Goal: Transaction & Acquisition: Purchase product/service

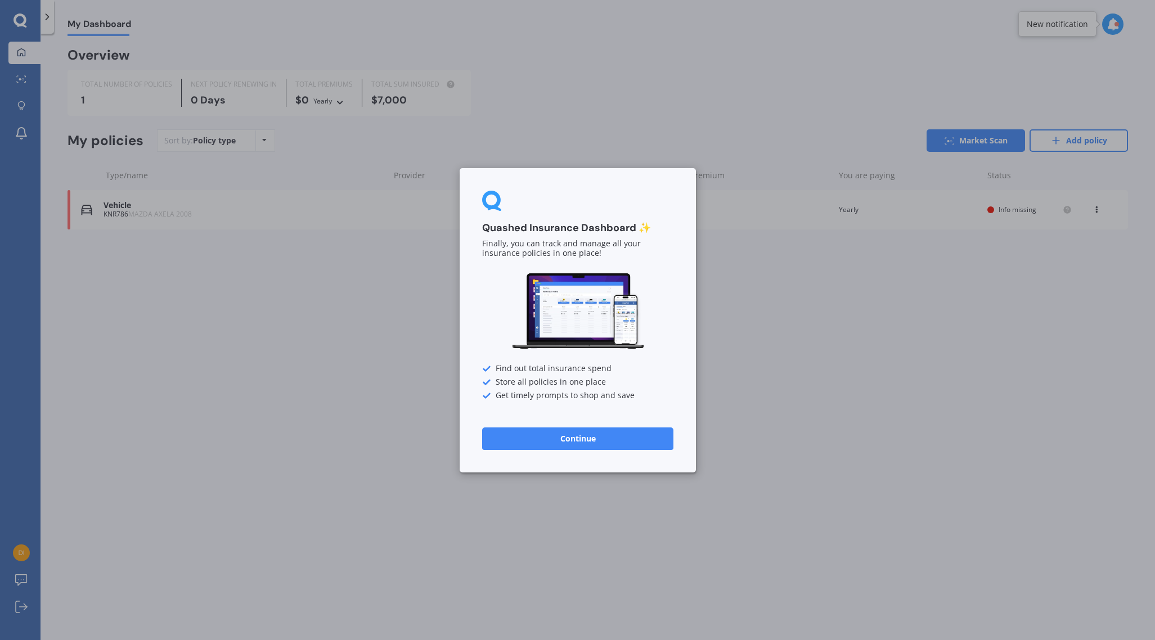
click at [620, 445] on button "Continue" at bounding box center [577, 438] width 191 height 23
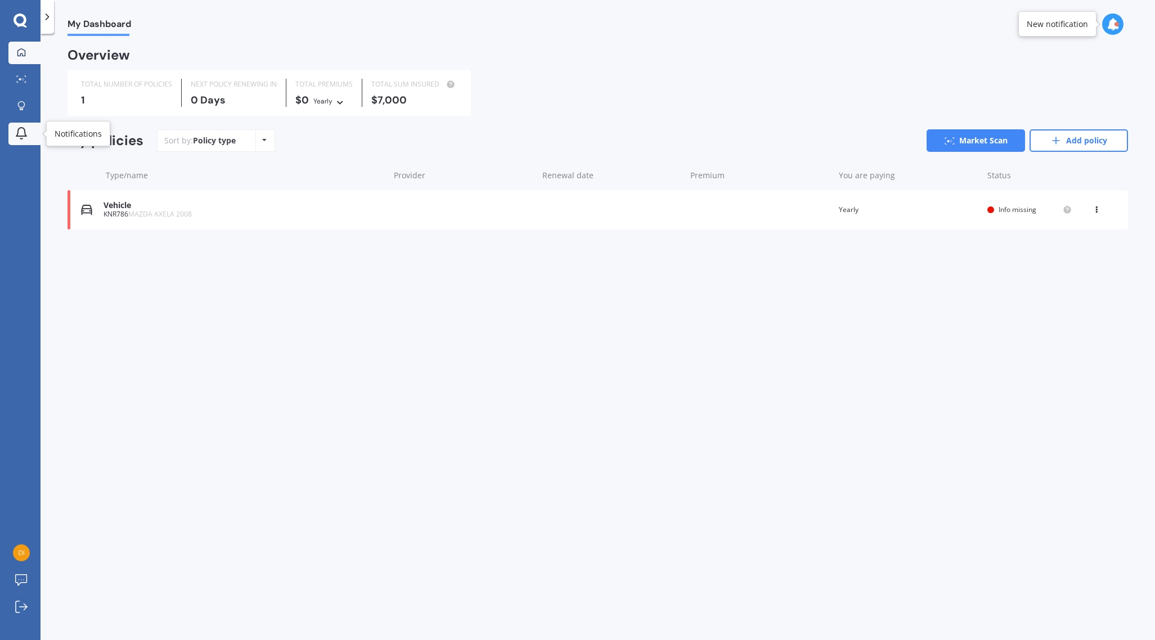
click at [23, 136] on icon at bounding box center [21, 132] width 10 height 8
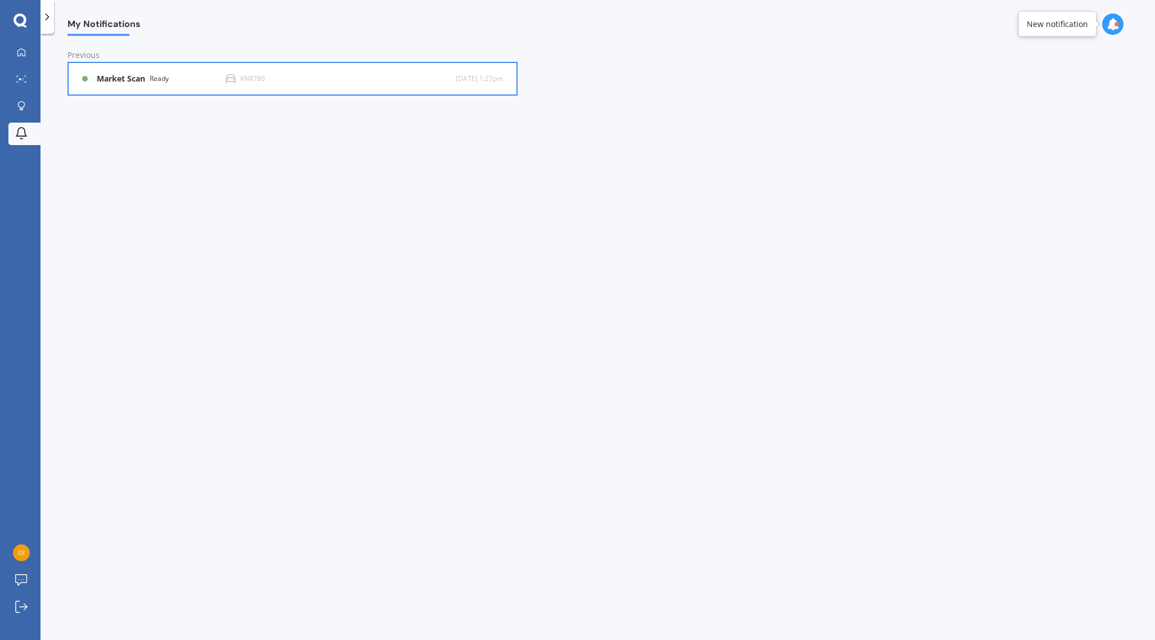
click at [122, 86] on div "Market Scan Ready KNR786 2 d Mon 18 Aug, 1:27pm" at bounding box center [292, 79] width 421 height 32
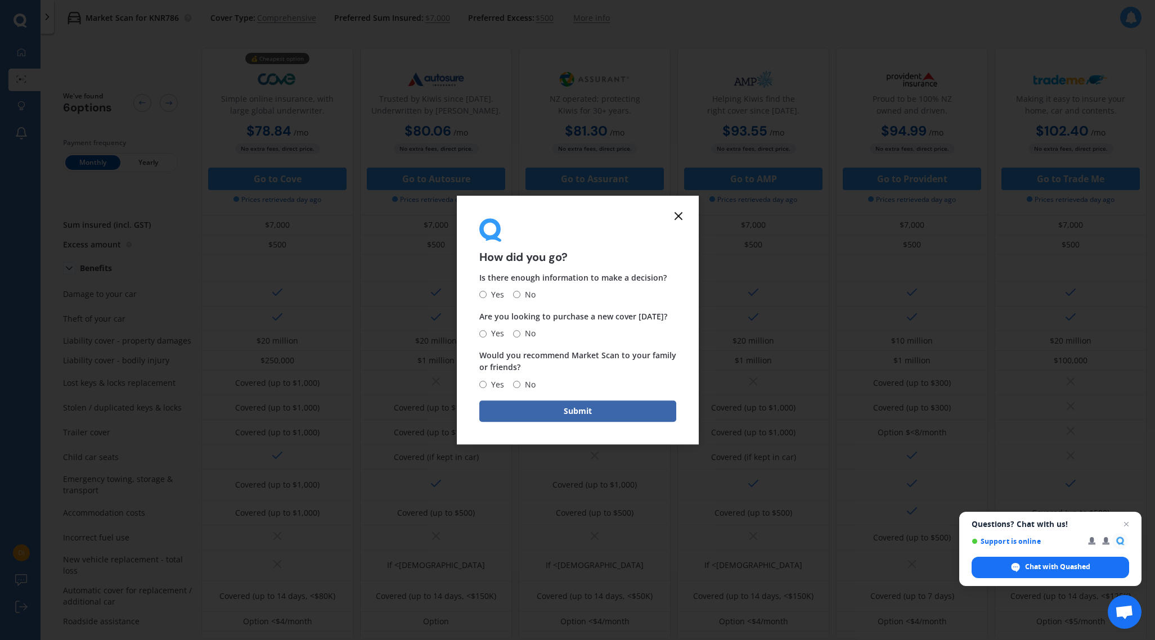
click at [676, 219] on line at bounding box center [678, 216] width 7 height 7
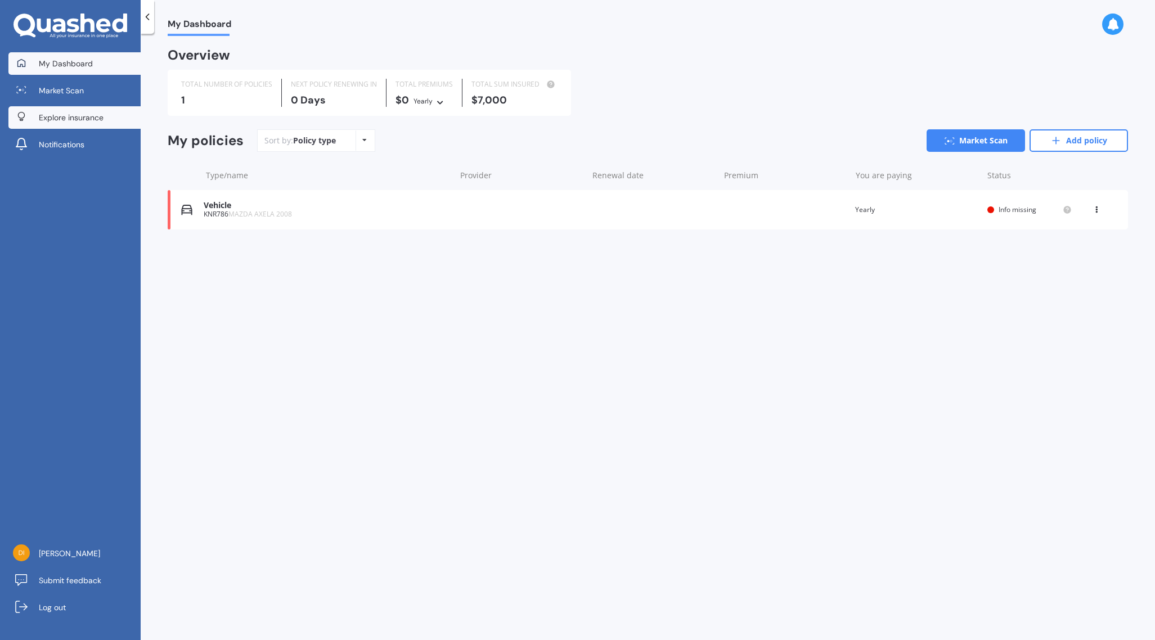
click at [97, 116] on span "Explore insurance" at bounding box center [71, 117] width 65 height 11
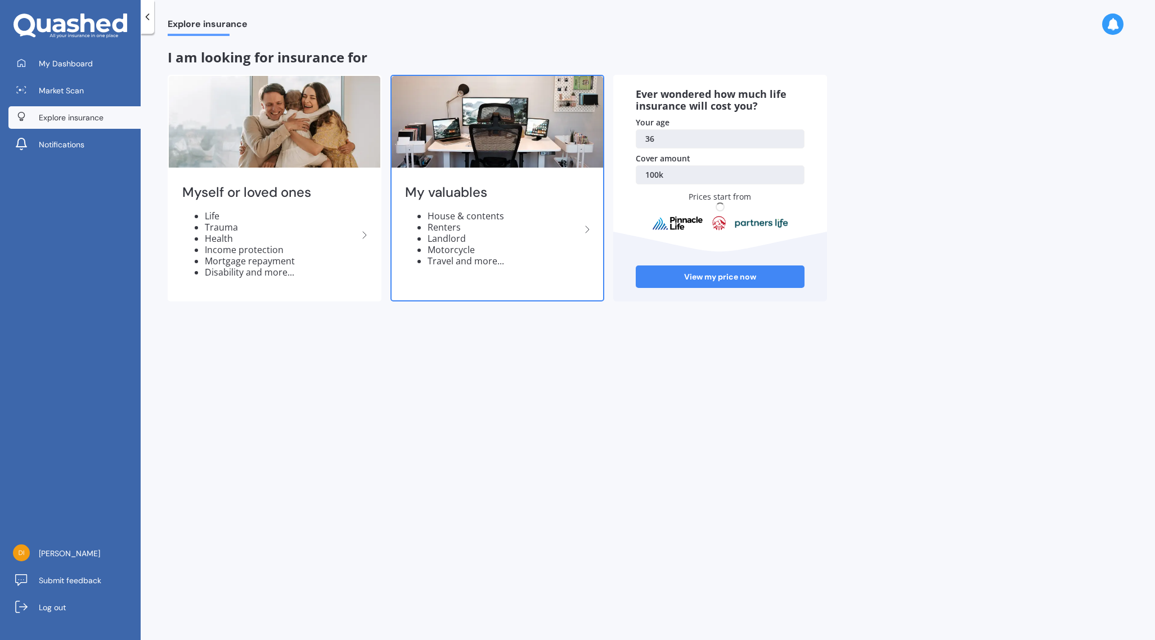
click at [528, 167] on img at bounding box center [498, 122] width 212 height 92
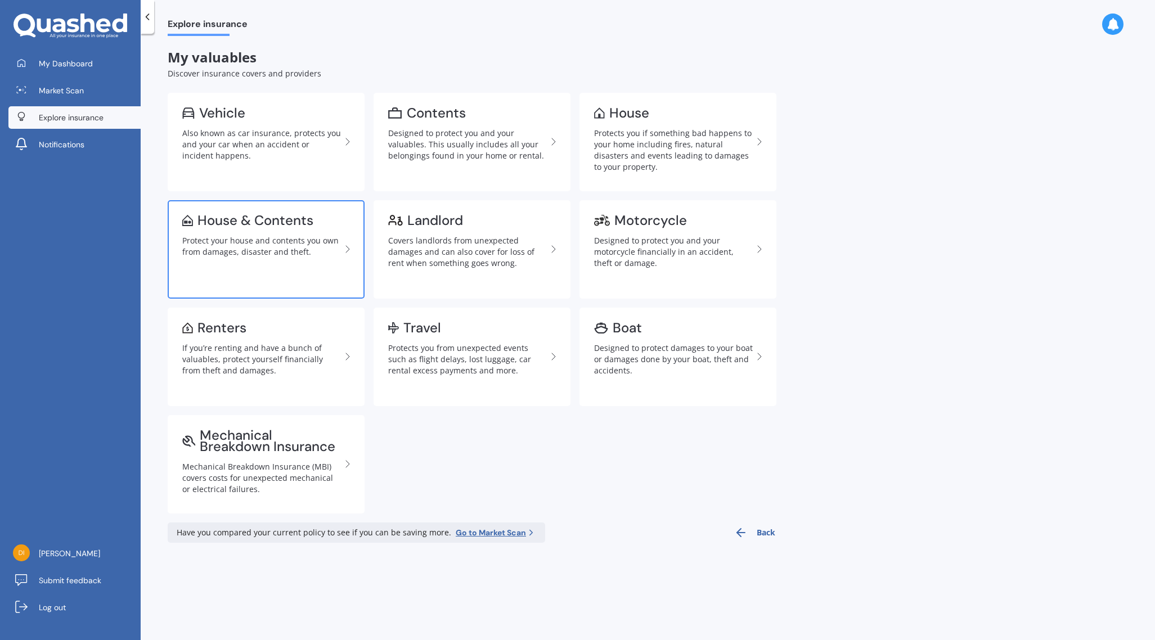
click at [304, 222] on div "House & Contents" at bounding box center [256, 220] width 116 height 11
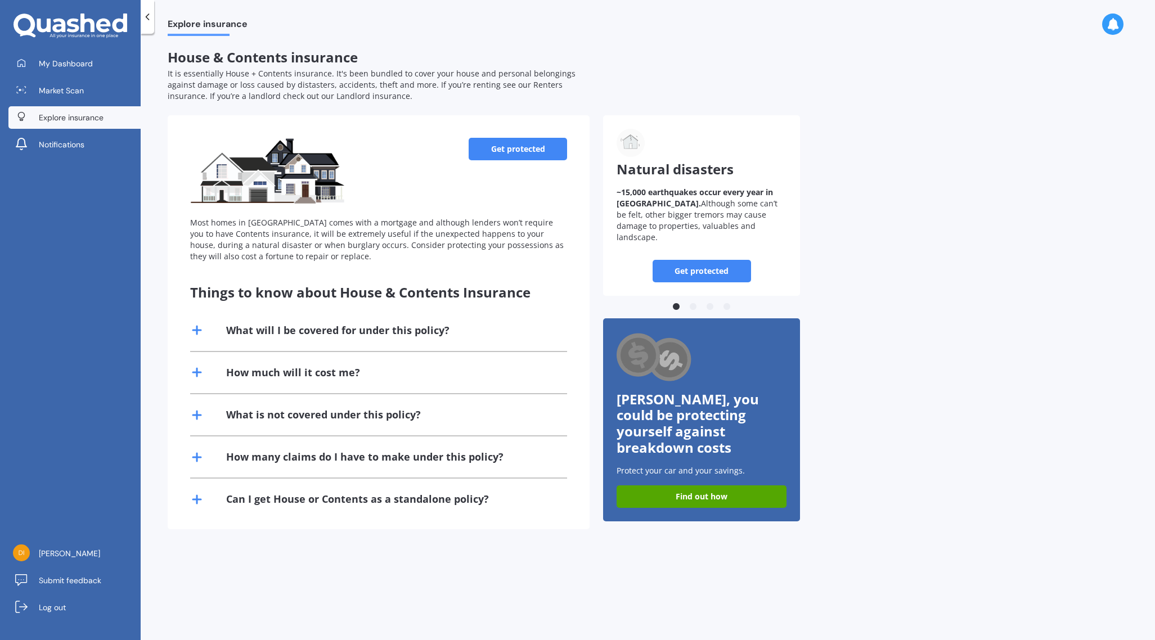
click at [525, 150] on link "Get protected" at bounding box center [518, 149] width 98 height 23
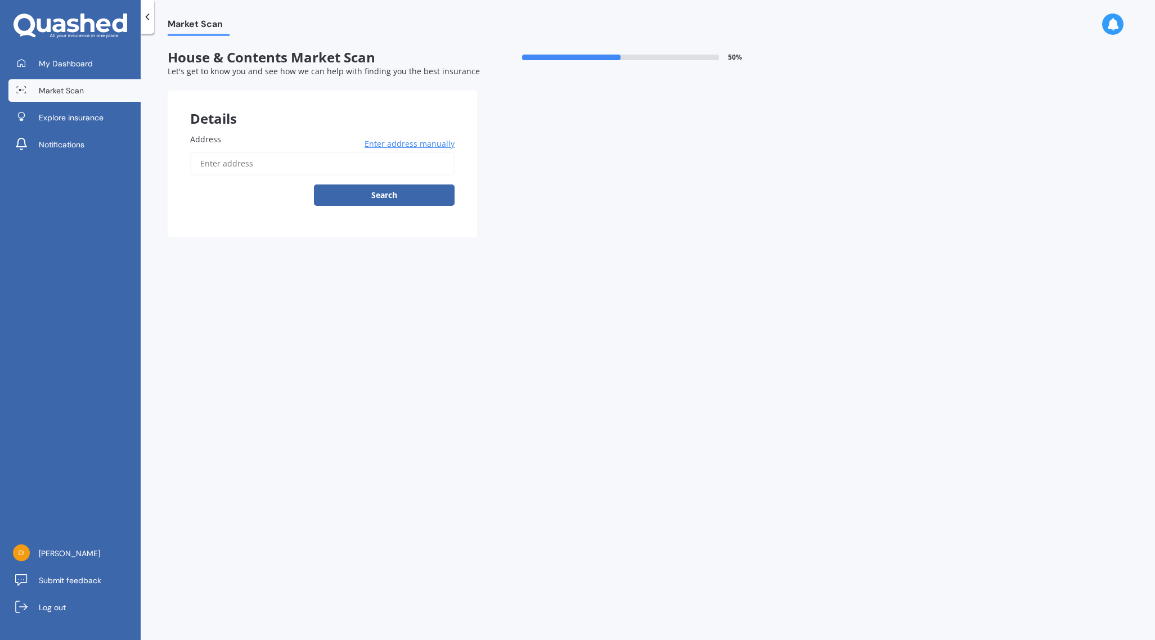
click at [334, 167] on input "Address" at bounding box center [322, 164] width 264 height 24
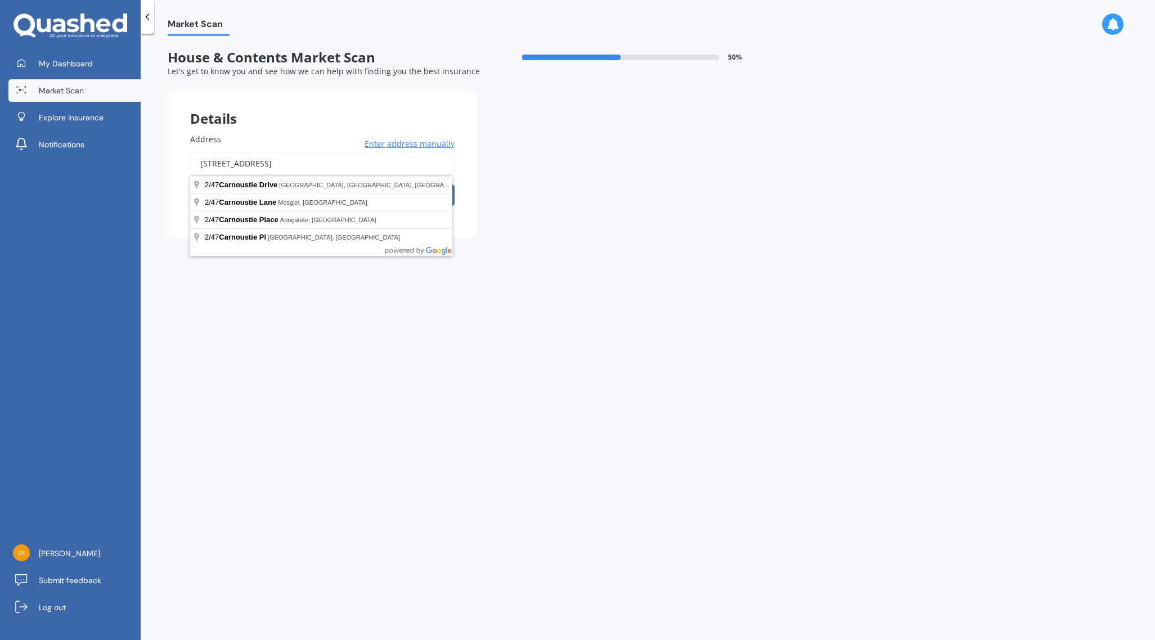
type input "2/47 Carnoustie Drive, Wattle Downs, Auckland 2103"
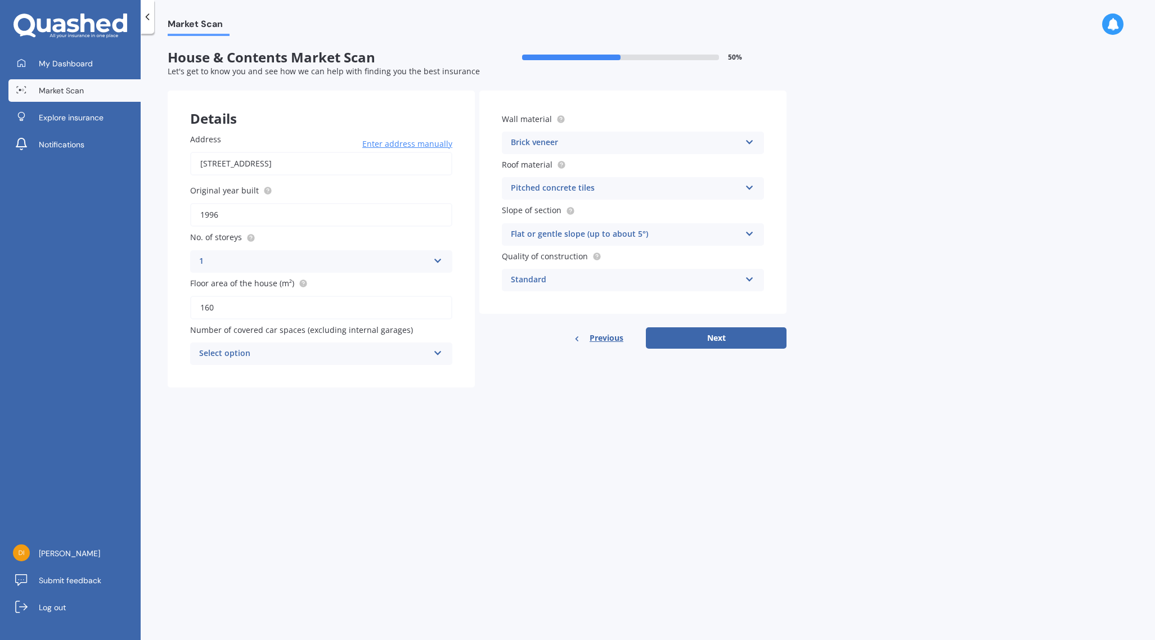
click at [280, 352] on div "Select option" at bounding box center [314, 354] width 230 height 14
click at [270, 376] on div "0" at bounding box center [321, 376] width 261 height 20
click at [747, 236] on icon at bounding box center [750, 232] width 10 height 8
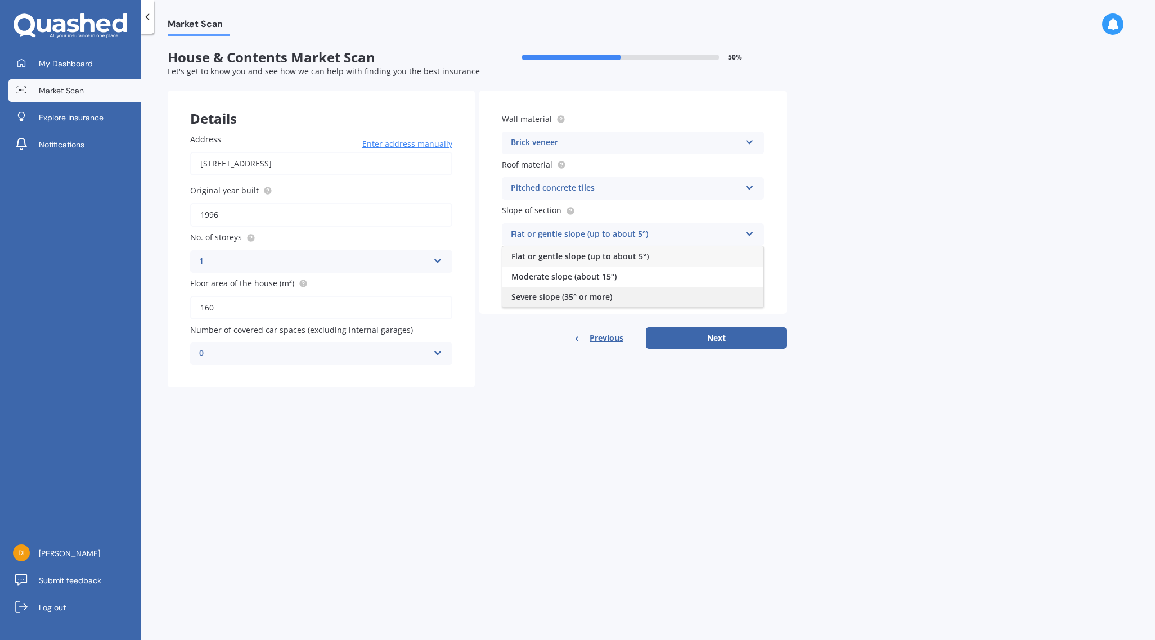
click at [716, 298] on div "Severe slope (35° or more)" at bounding box center [633, 297] width 261 height 20
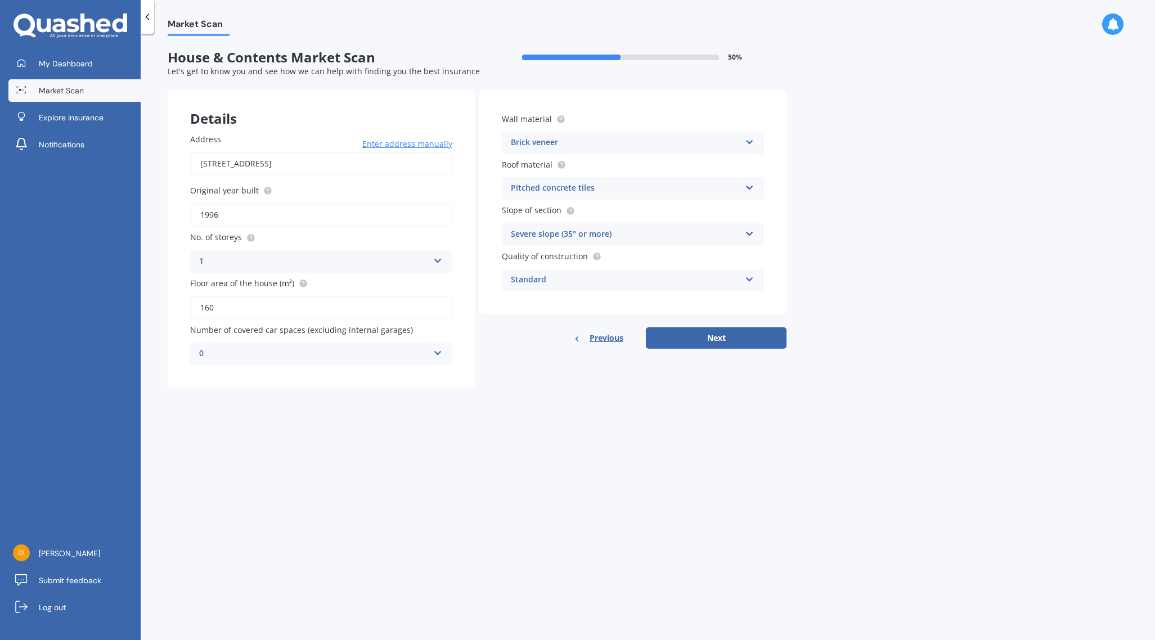
click at [723, 285] on div "Standard" at bounding box center [626, 280] width 230 height 14
click at [722, 340] on button "Next" at bounding box center [716, 338] width 141 height 21
select select "05"
select select "06"
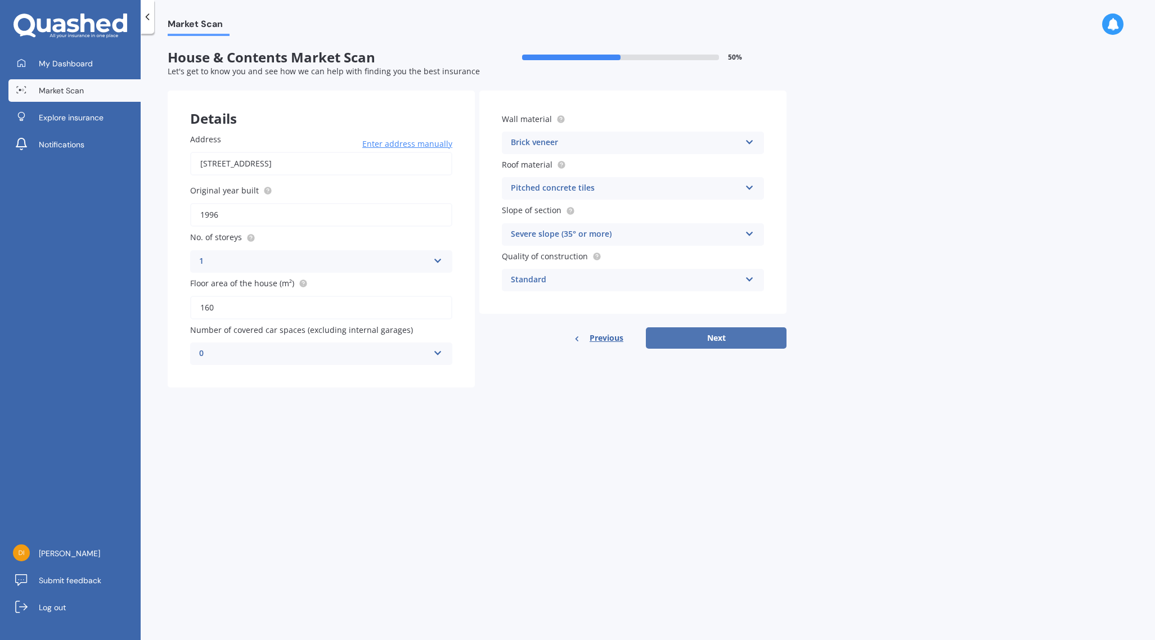
select select "1989"
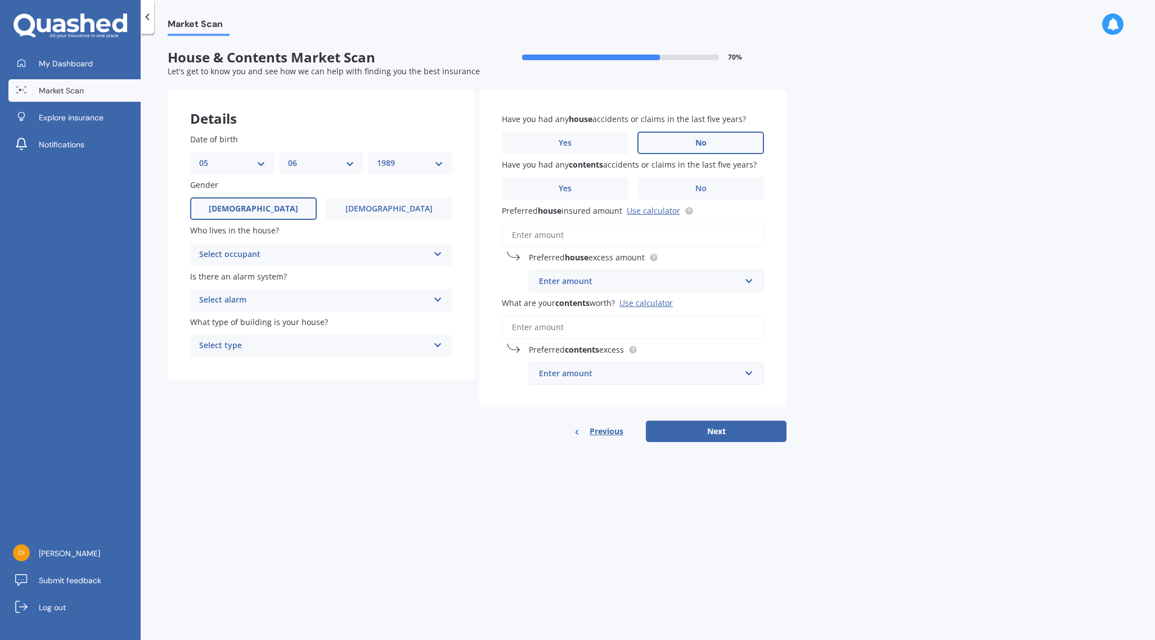
click at [681, 141] on label "No" at bounding box center [701, 143] width 127 height 23
click at [0, 0] on input "No" at bounding box center [0, 0] width 0 height 0
click at [747, 188] on label "No" at bounding box center [701, 188] width 127 height 23
click at [0, 0] on input "No" at bounding box center [0, 0] width 0 height 0
click at [697, 239] on input "Preferred house insured amount Use calculator" at bounding box center [633, 235] width 262 height 24
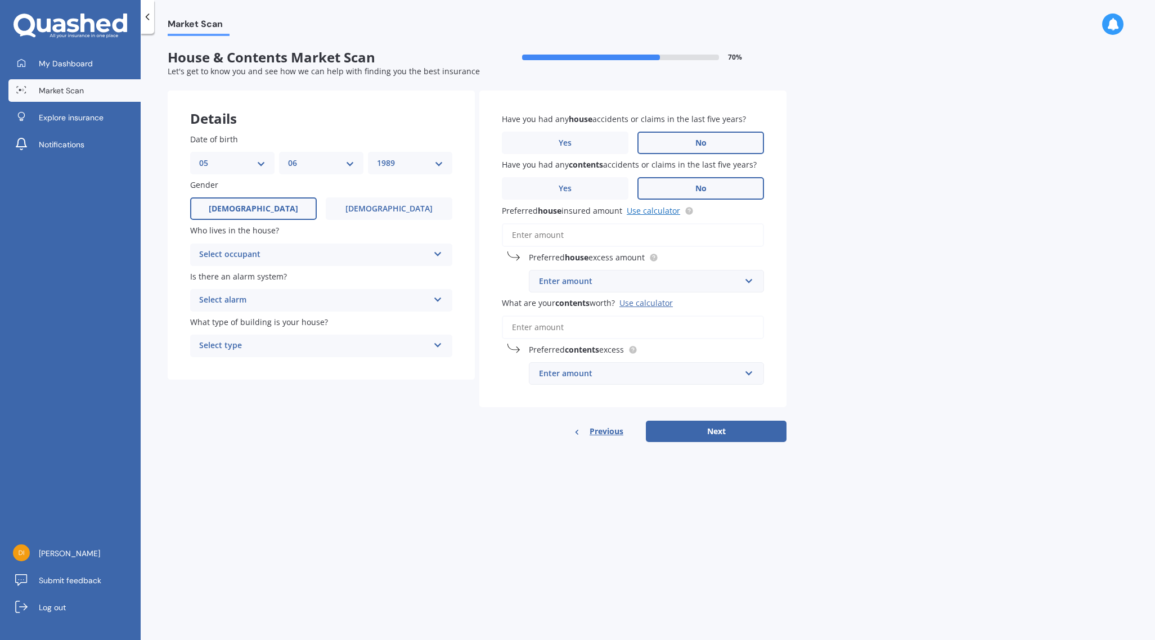
click at [661, 212] on link "Use calculator" at bounding box center [653, 210] width 53 height 11
click at [618, 282] on div "Enter amount" at bounding box center [639, 281] width 201 height 12
click at [900, 264] on div "Market Scan House & Contents Market Scan 70 % Let's get to know you and see how…" at bounding box center [648, 339] width 1015 height 607
click at [648, 241] on input "Preferred house insured amount Use calculator" at bounding box center [633, 235] width 262 height 24
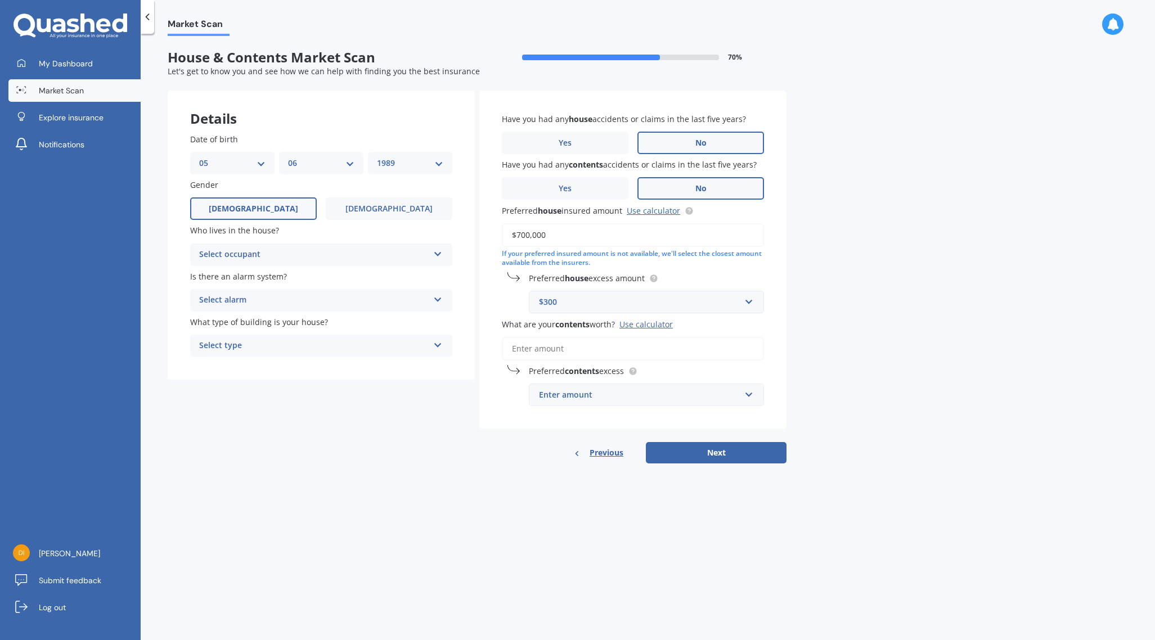
drag, startPoint x: 530, startPoint y: 236, endPoint x: 517, endPoint y: 236, distance: 12.9
click at [517, 236] on input "$700,000" at bounding box center [633, 235] width 262 height 24
type input "$675,000"
click at [888, 280] on div "Market Scan House & Contents Market Scan 70 % Let's get to know you and see how…" at bounding box center [648, 339] width 1015 height 607
click at [730, 298] on div "$300" at bounding box center [639, 302] width 201 height 12
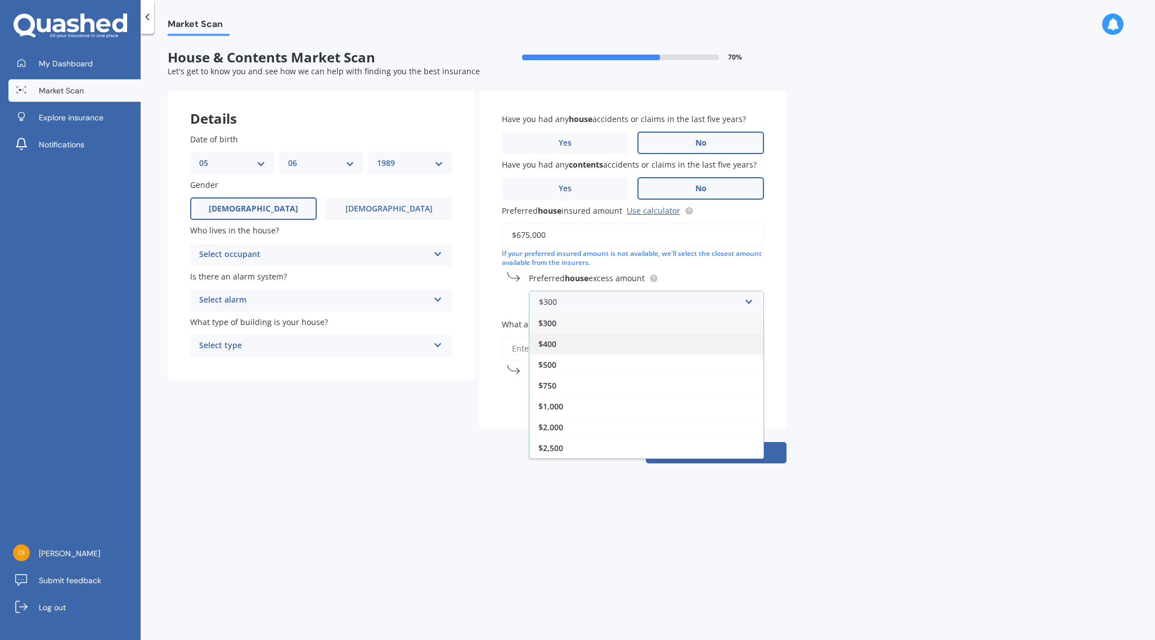
click at [587, 348] on div "$400" at bounding box center [647, 344] width 234 height 21
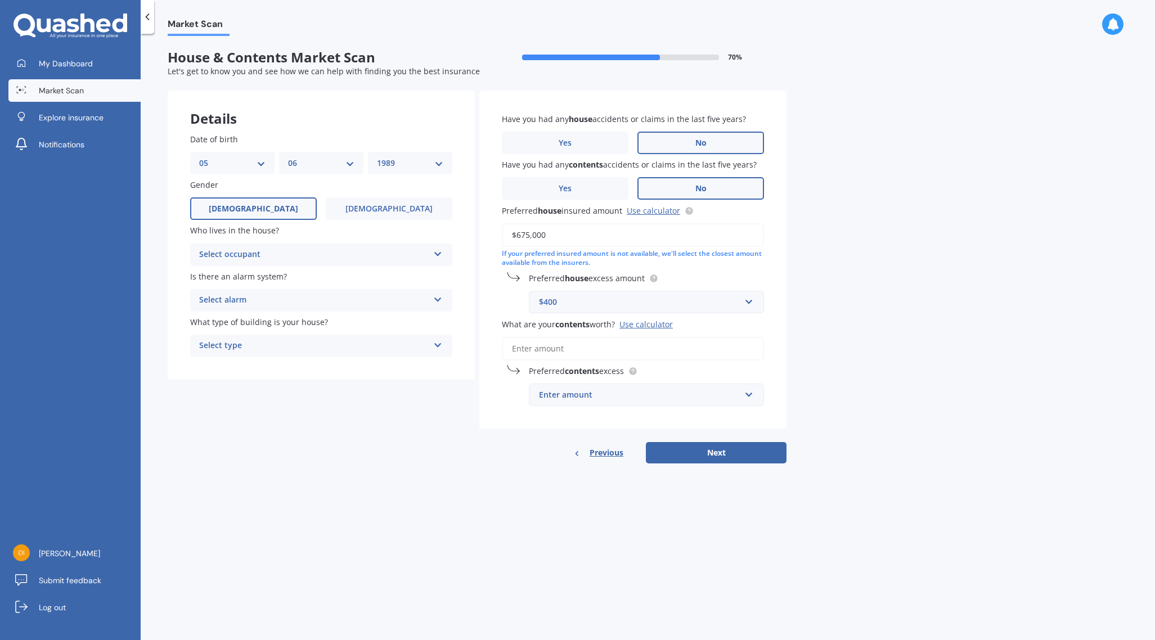
click at [668, 350] on input "What are your contents worth? Use calculator" at bounding box center [633, 349] width 262 height 24
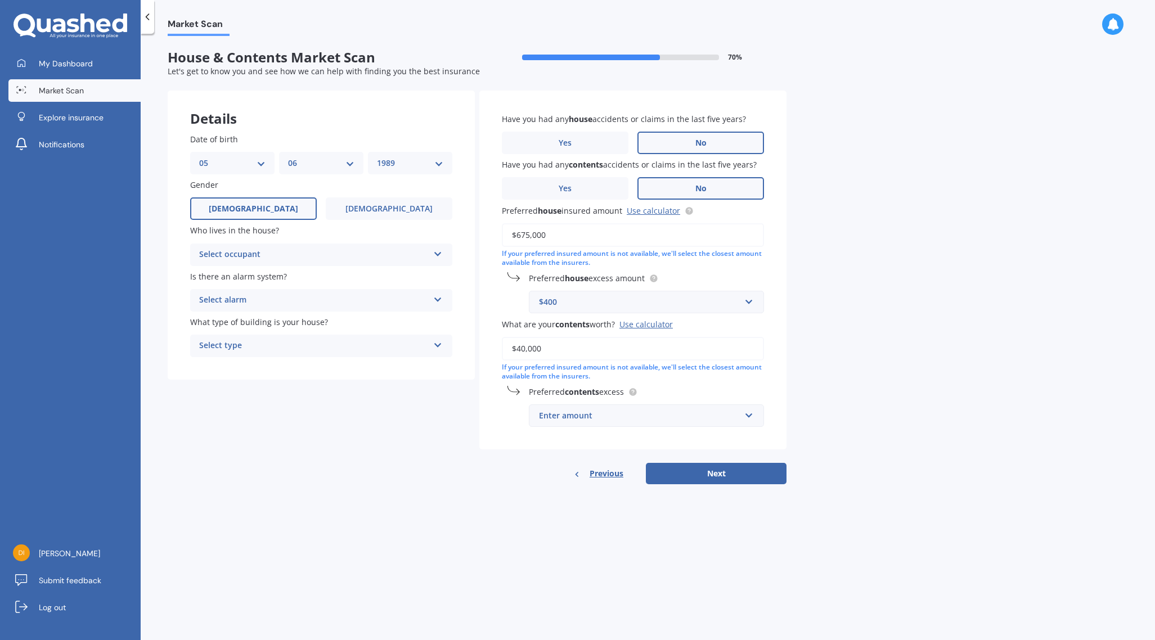
type input "$40,000"
click at [659, 423] on input "text" at bounding box center [642, 415] width 225 height 21
click at [587, 438] on div "$250" at bounding box center [647, 437] width 234 height 21
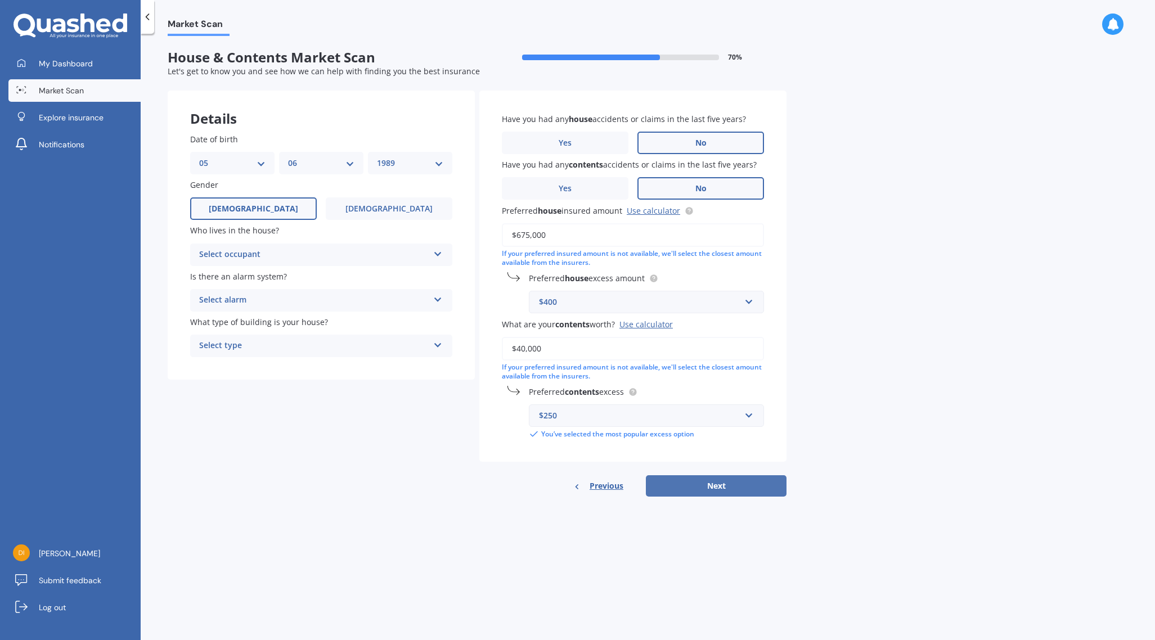
click at [714, 485] on button "Next" at bounding box center [716, 486] width 141 height 21
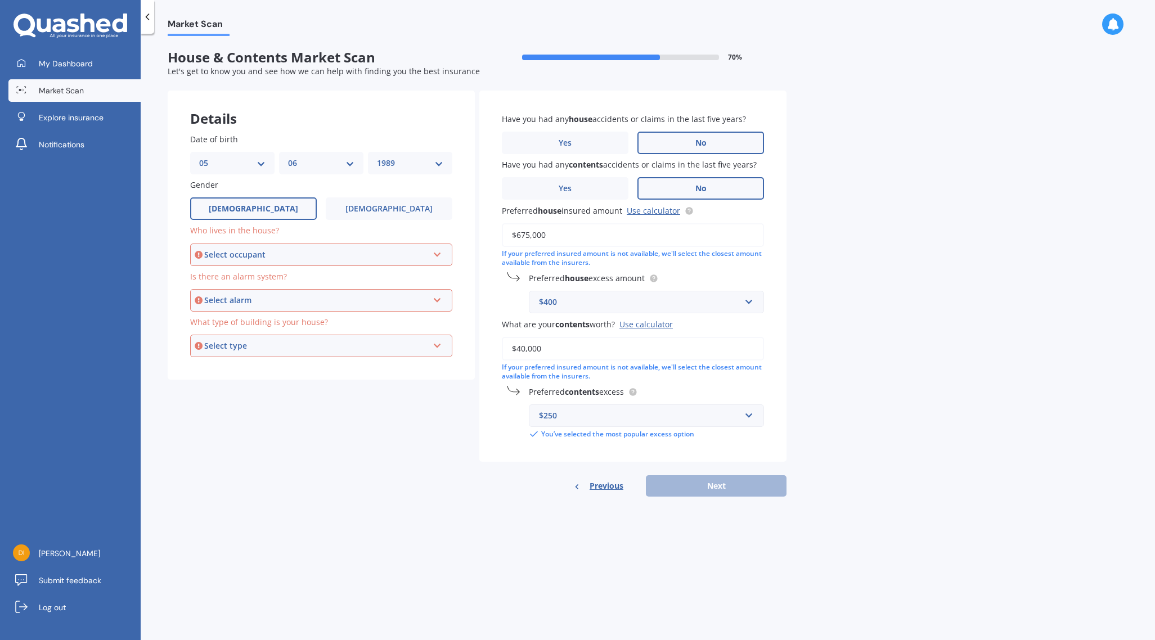
click at [266, 261] on div "Select occupant Owner Owner + Boarder" at bounding box center [321, 255] width 262 height 23
click at [253, 273] on div "Owner" at bounding box center [321, 276] width 260 height 20
click at [256, 298] on div "Select alarm" at bounding box center [316, 300] width 224 height 12
click at [247, 341] on span "Yes, not monitored" at bounding box center [237, 342] width 74 height 11
click at [247, 344] on div "Select type" at bounding box center [316, 346] width 224 height 12
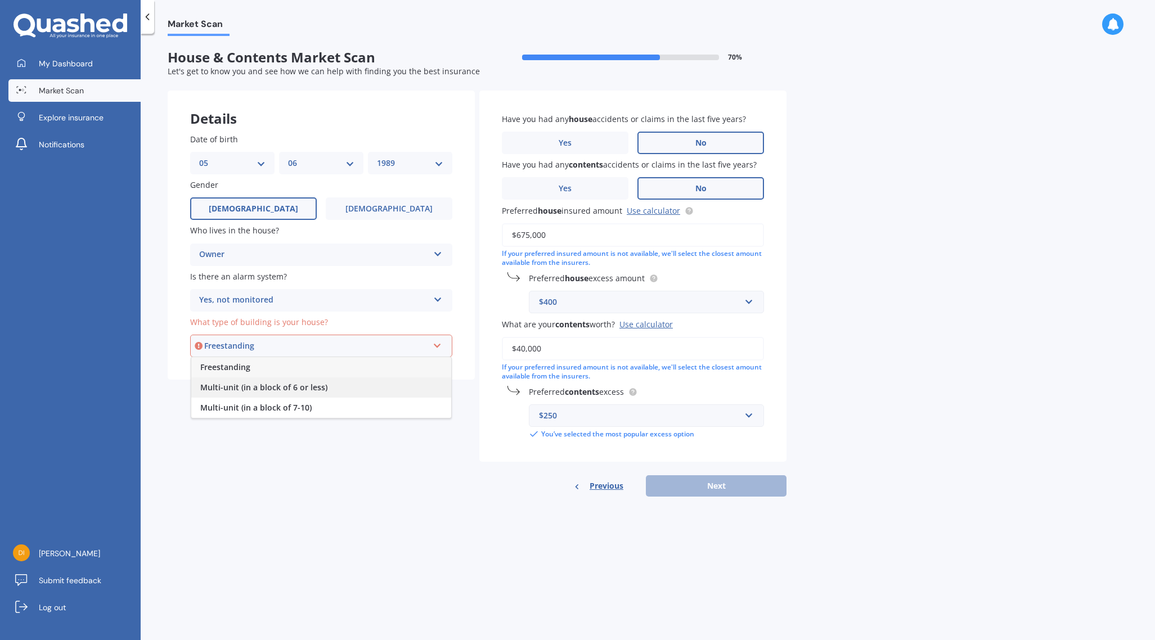
click at [281, 387] on span "Multi-unit (in a block of 6 or less)" at bounding box center [263, 387] width 127 height 11
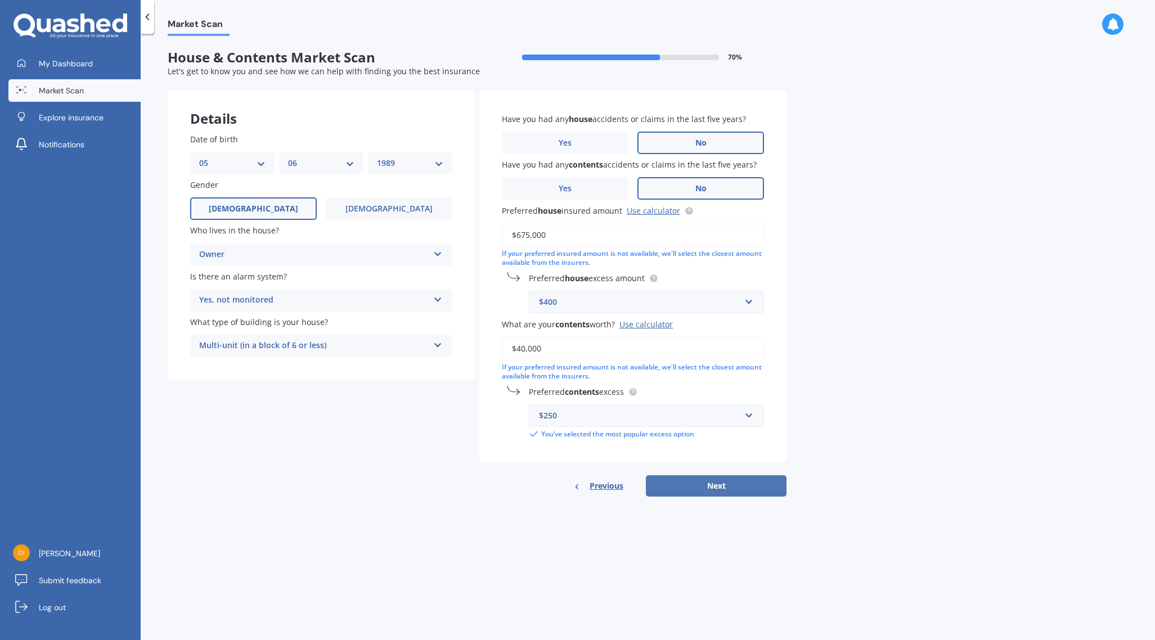
click at [759, 495] on button "Next" at bounding box center [716, 486] width 141 height 21
select select "05"
select select "06"
select select "1989"
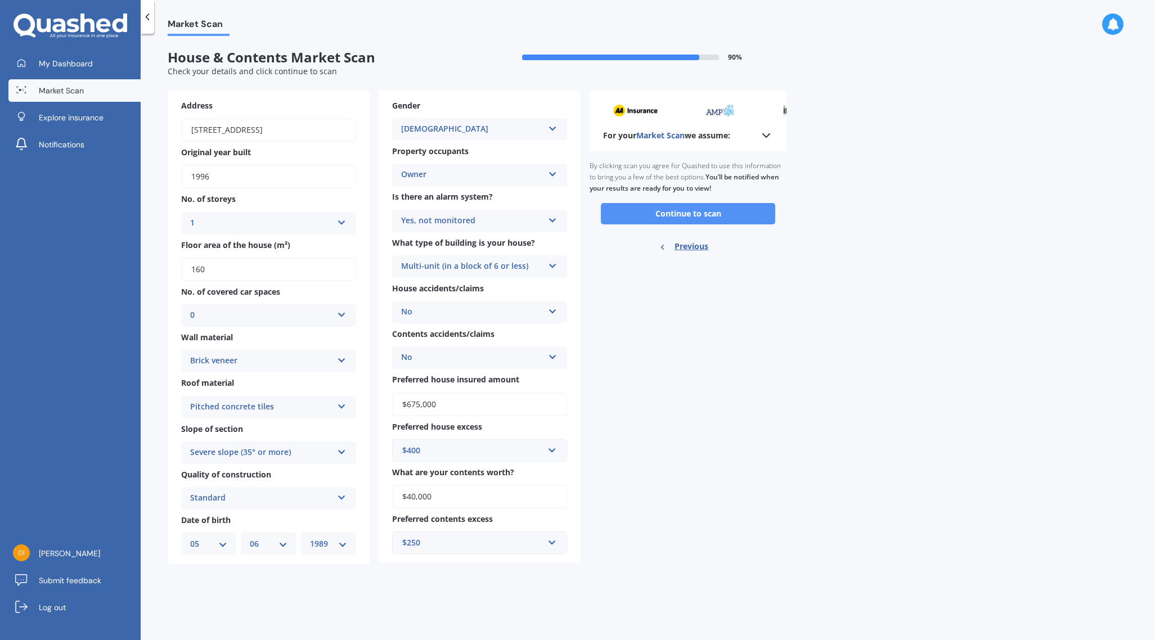
click at [666, 211] on button "Continue to scan" at bounding box center [688, 213] width 174 height 21
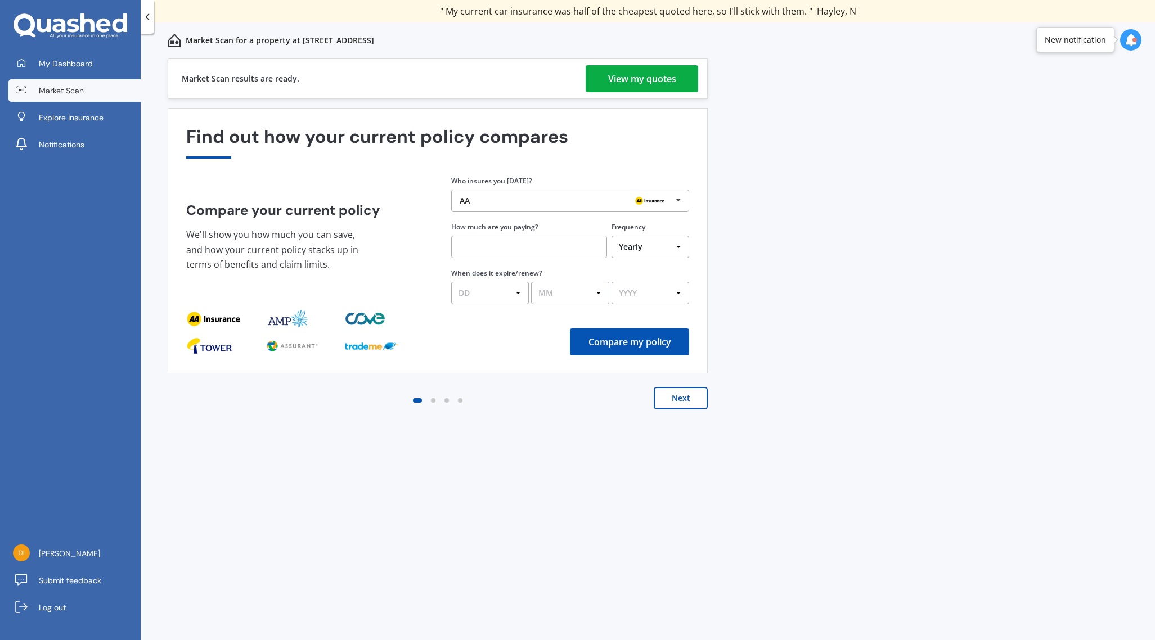
click at [649, 84] on div "View my quotes" at bounding box center [642, 78] width 68 height 27
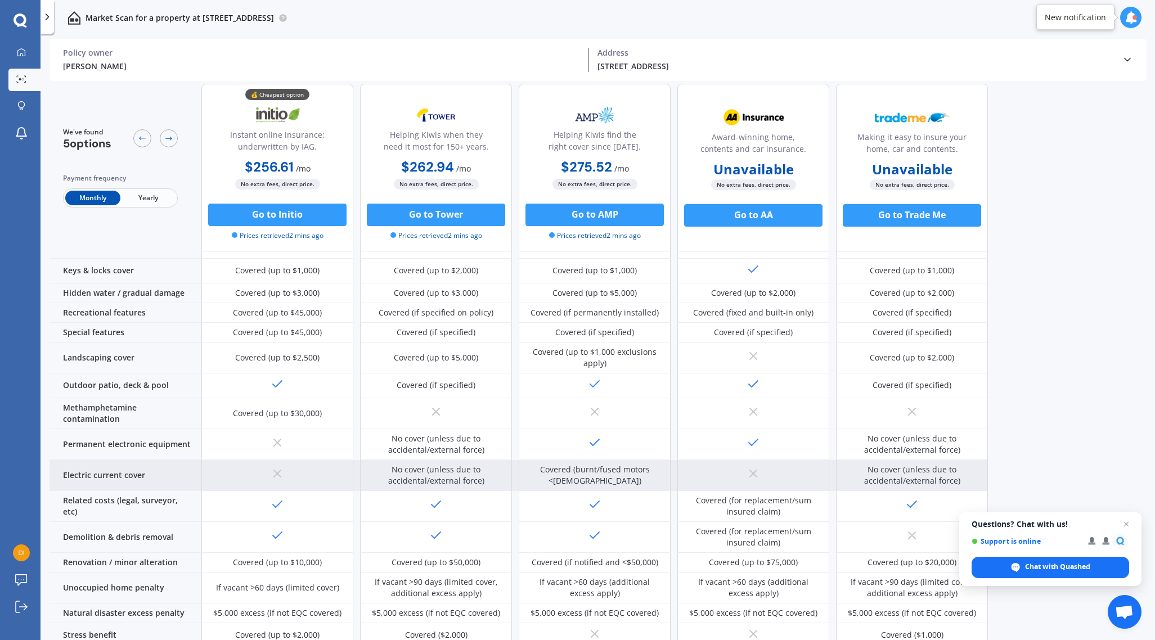
scroll to position [304, 0]
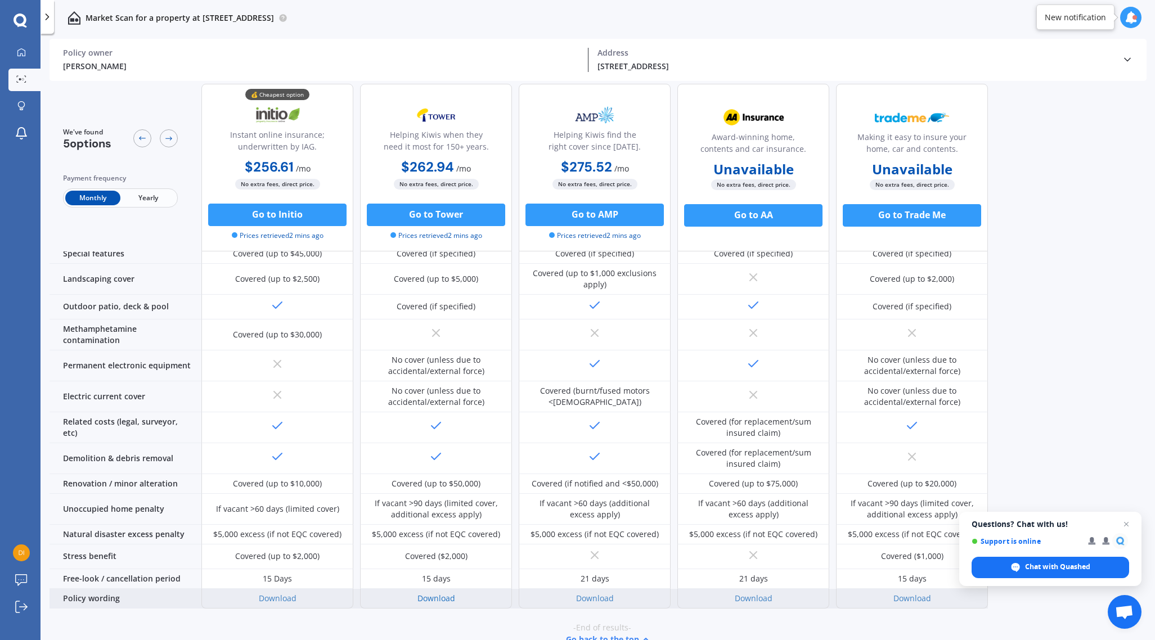
click at [438, 593] on link "Download" at bounding box center [437, 598] width 38 height 11
